Goal: Transaction & Acquisition: Purchase product/service

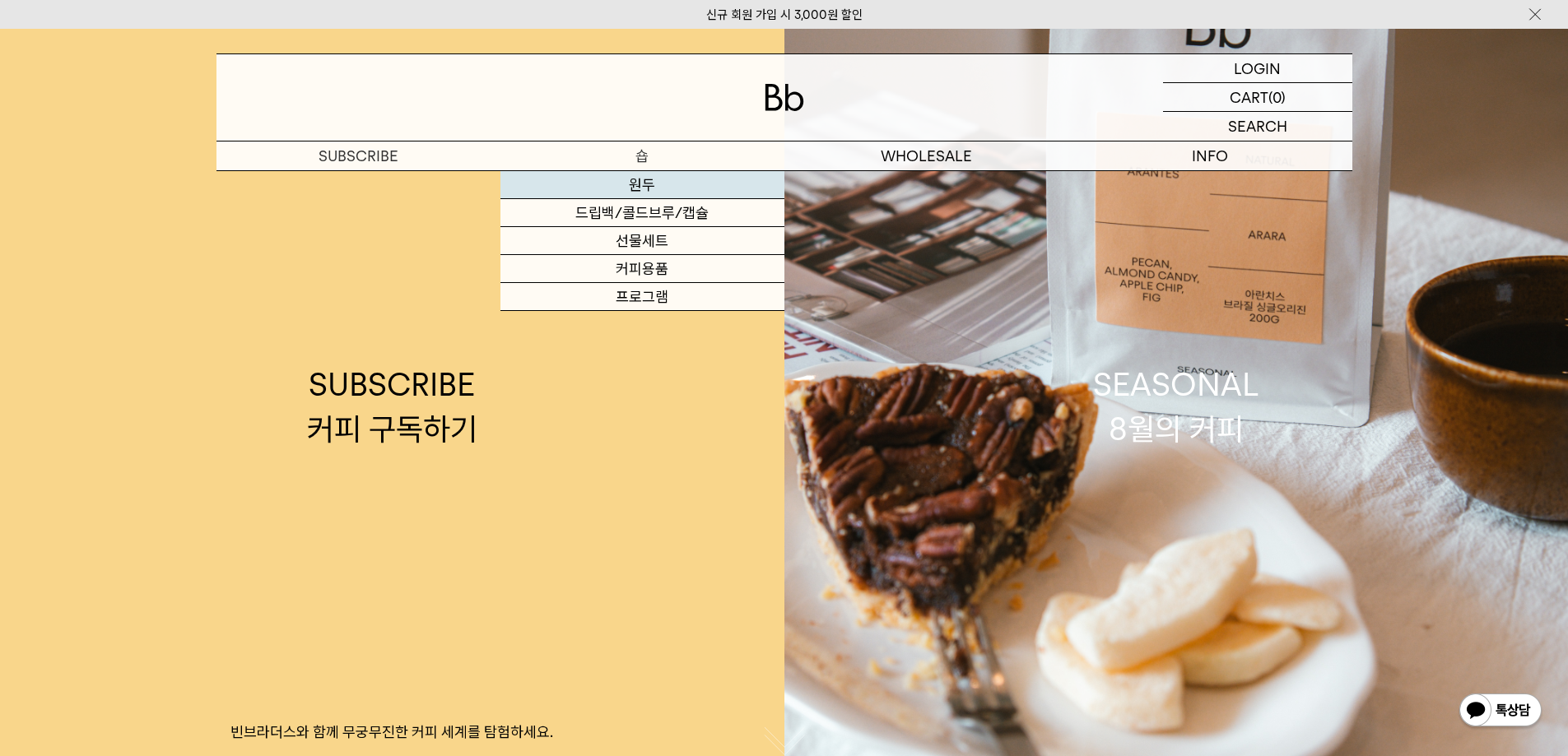
click at [677, 188] on link "원두" at bounding box center [643, 185] width 284 height 28
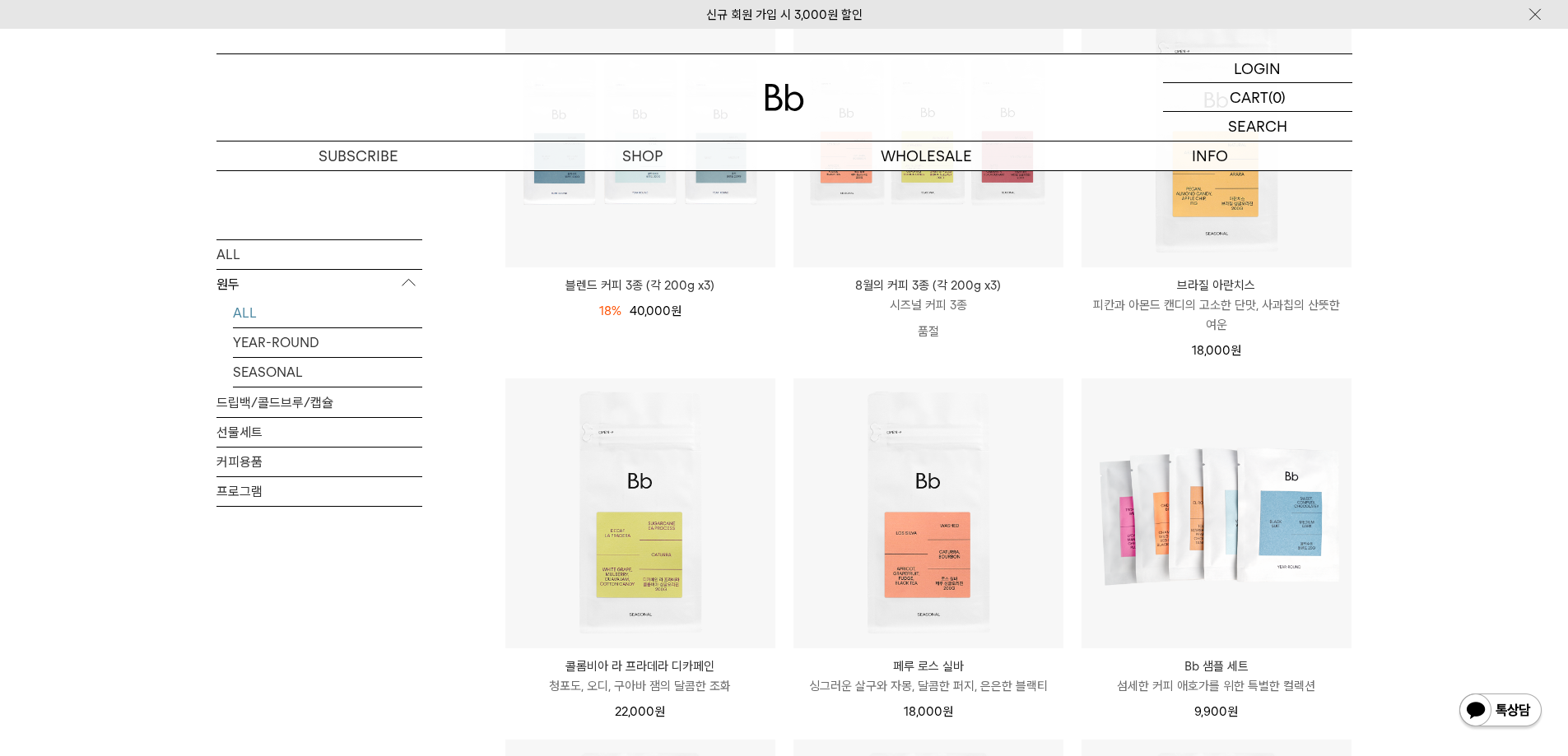
scroll to position [411, 0]
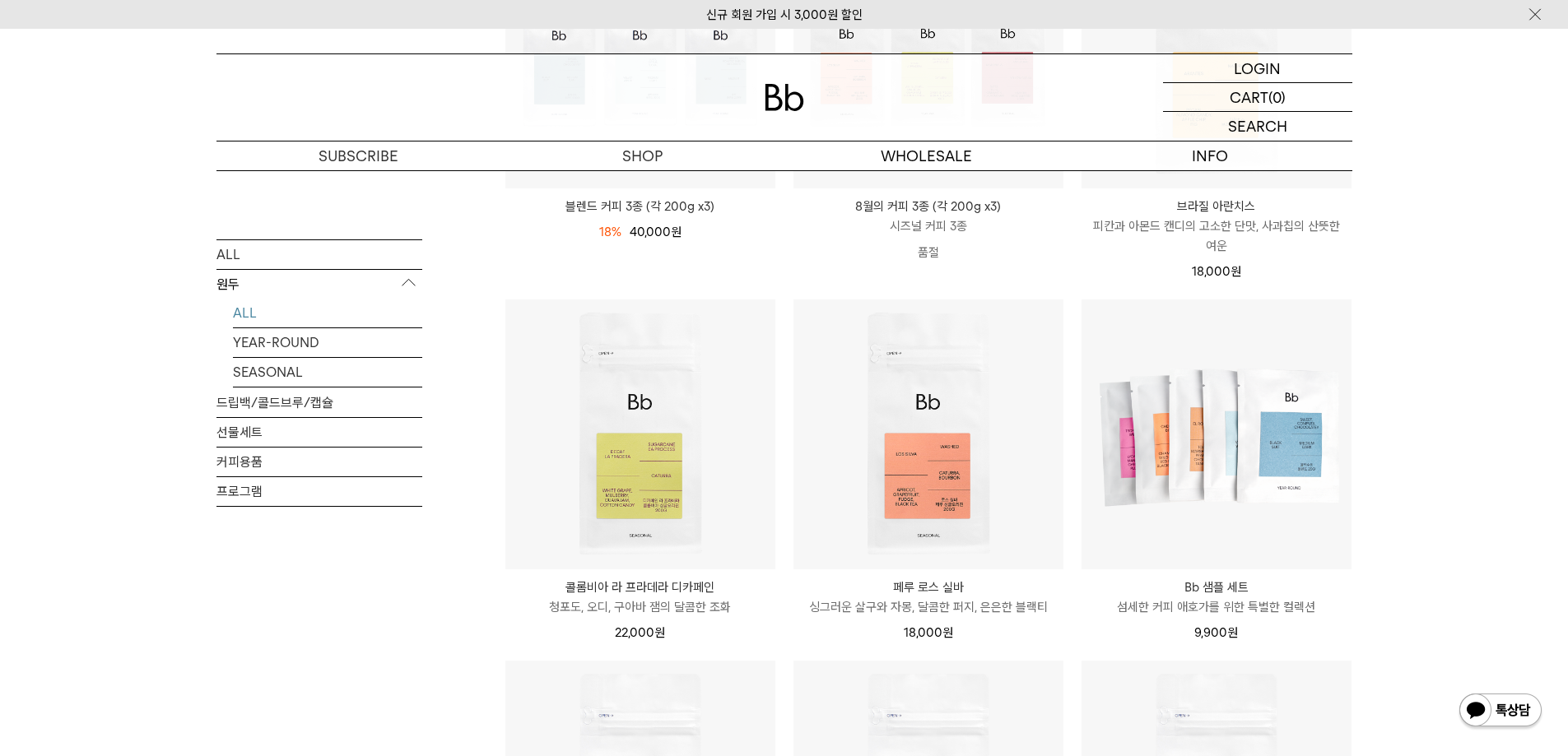
click at [1540, 326] on div "SHOP 원두 ALL 원두 ALL YEAR-ROUND SEASONAL 드립백/콜드브루/캡슐 선물세트 커피용품 프로그램 원두 [PERSON_NA…" at bounding box center [784, 653] width 1568 height 1789
click at [1476, 487] on div "SHOP 원두 ALL 원두 ALL YEAR-ROUND SEASONAL 드립백/콜드브루/캡슐 선물세트 커피용품 프로그램 원두 [PERSON_NA…" at bounding box center [784, 653] width 1568 height 1789
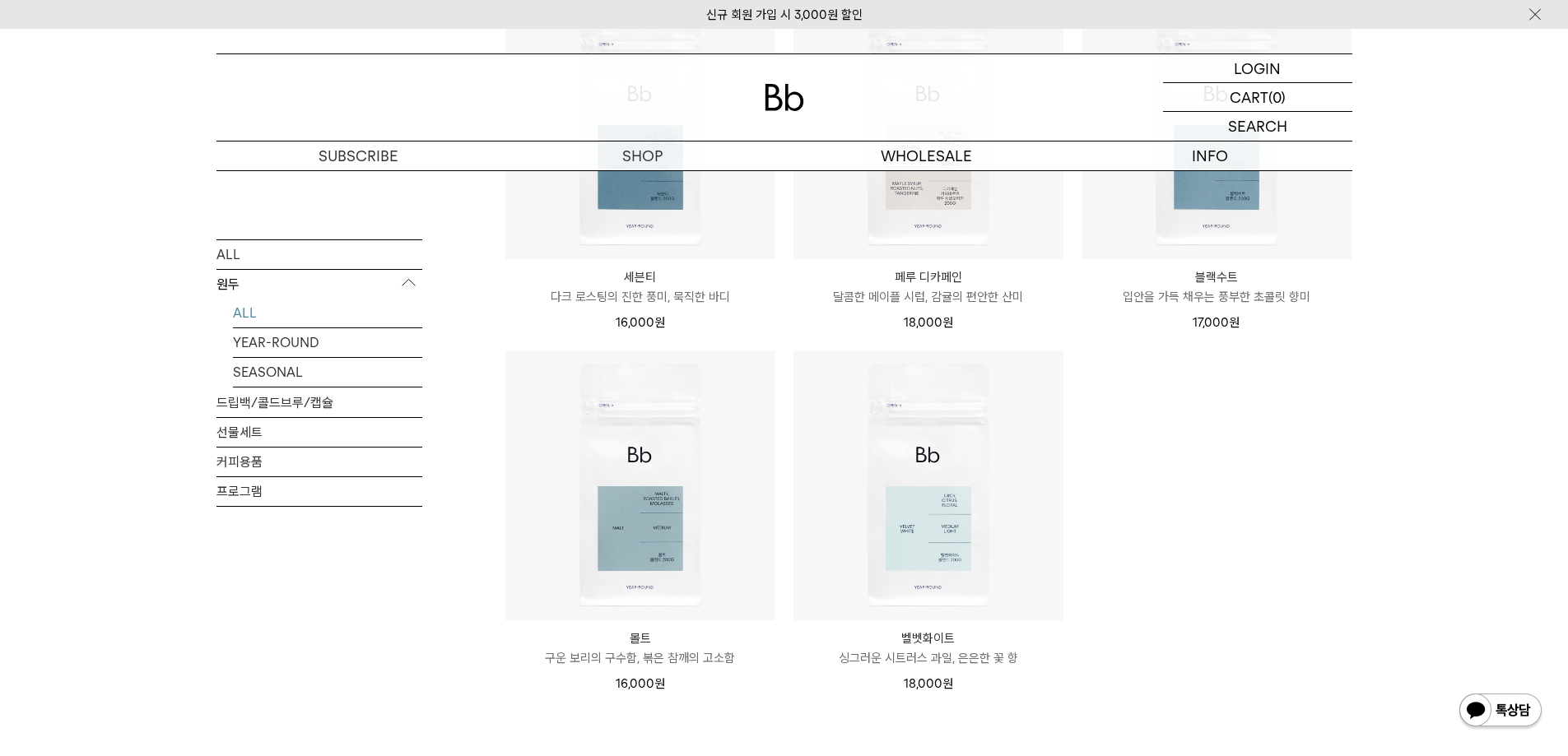
scroll to position [905, 0]
